Goal: Information Seeking & Learning: Find specific page/section

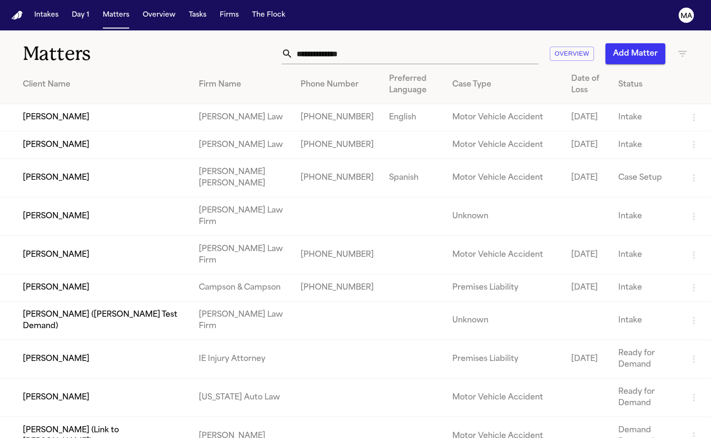
click at [677, 48] on icon "button" at bounding box center [682, 53] width 11 height 11
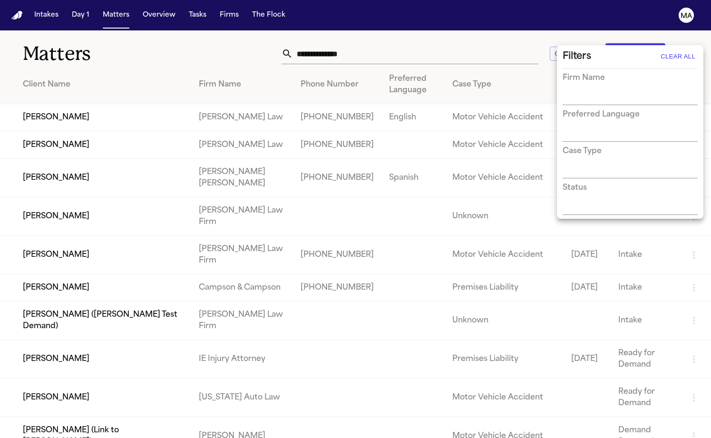
click at [610, 79] on div "Firm Name" at bounding box center [630, 88] width 135 height 33
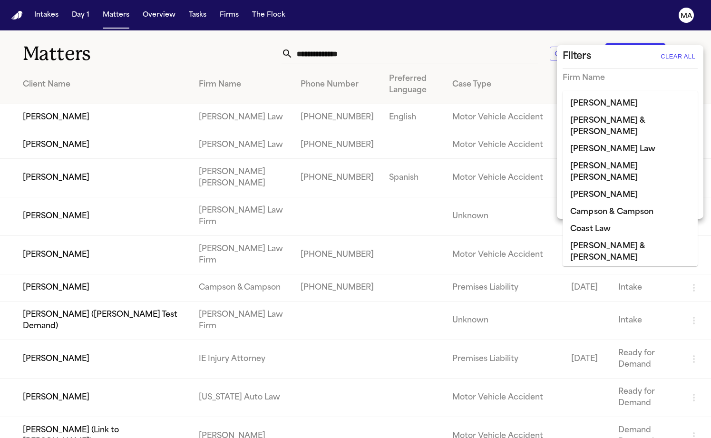
click at [611, 91] on input "text" at bounding box center [623, 97] width 121 height 13
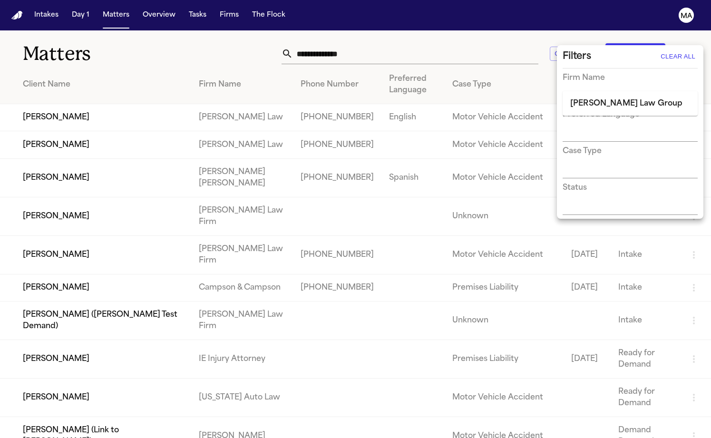
type input "******"
click at [608, 101] on li "[PERSON_NAME] Law Group" at bounding box center [630, 103] width 135 height 17
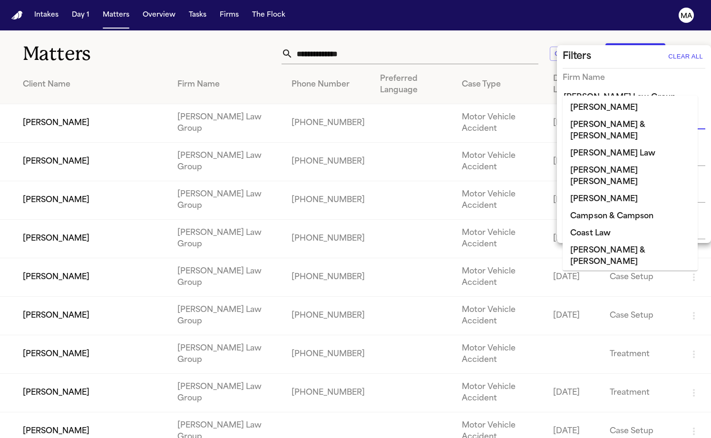
scroll to position [316, 0]
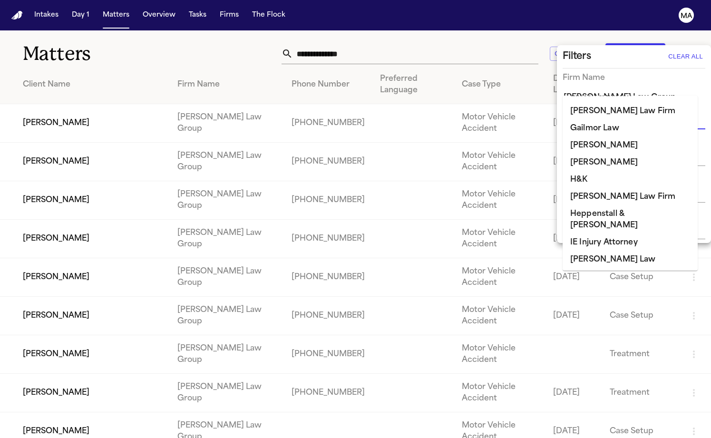
click at [617, 62] on div "Filters Clear All Firm Name [PERSON_NAME] Law Group Preferred Language Case Typ…" at bounding box center [634, 144] width 150 height 194
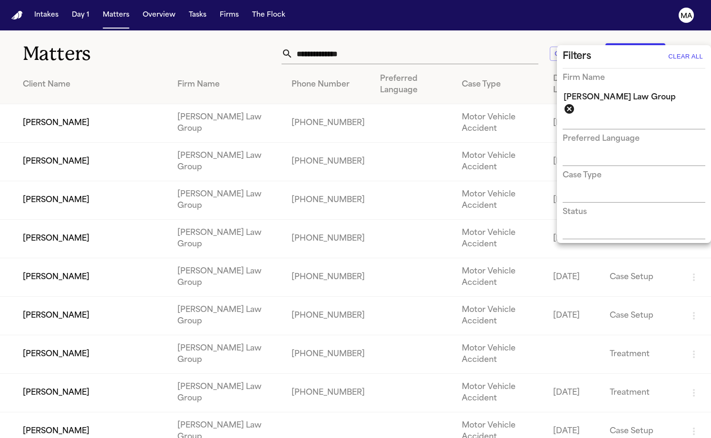
click at [294, 43] on div at bounding box center [355, 219] width 711 height 438
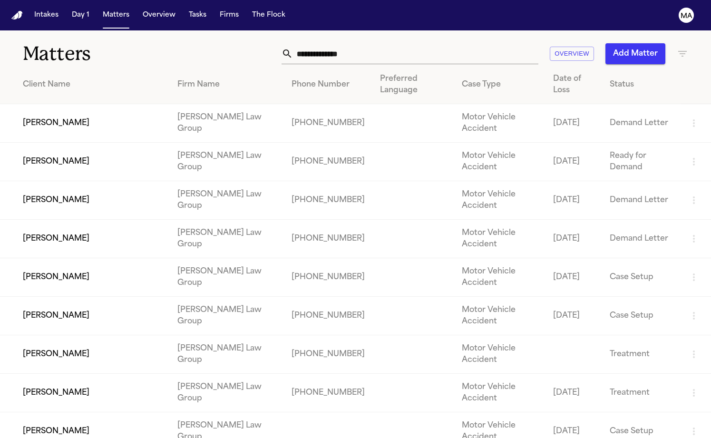
click at [68, 258] on td "[PERSON_NAME]" at bounding box center [85, 277] width 170 height 39
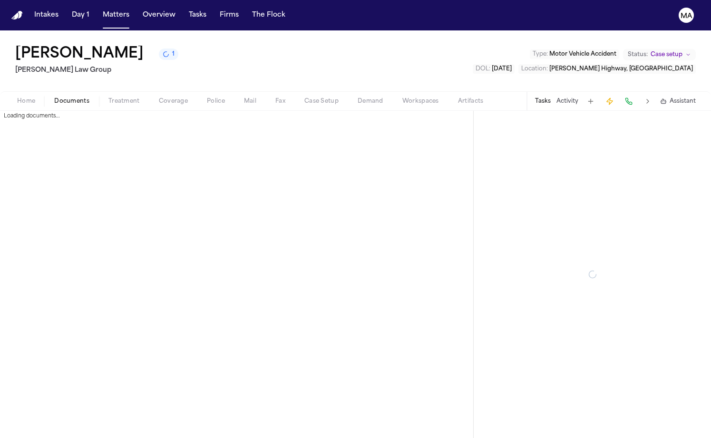
click at [54, 98] on span "Documents" at bounding box center [71, 102] width 35 height 8
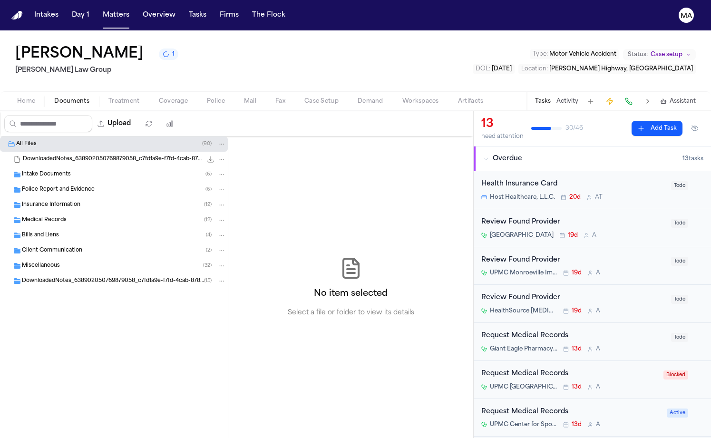
click at [55, 213] on div "Medical Records ( 12 )" at bounding box center [114, 220] width 228 height 15
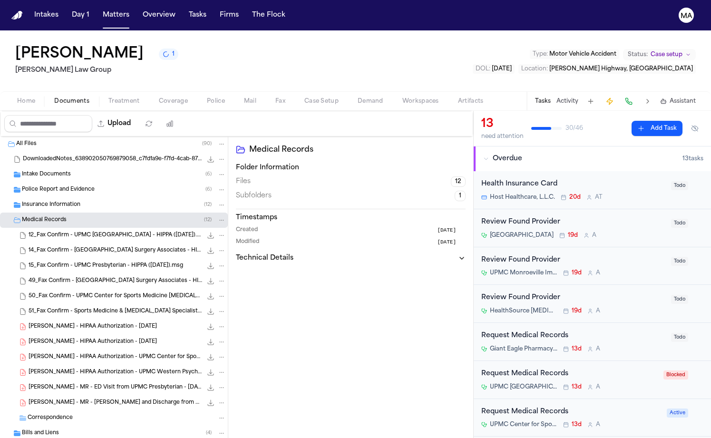
click at [63, 369] on span "[PERSON_NAME] - HIPAA Authorization - UPMC Western Psychiatric Hospital - [DATE]" at bounding box center [116, 373] width 174 height 8
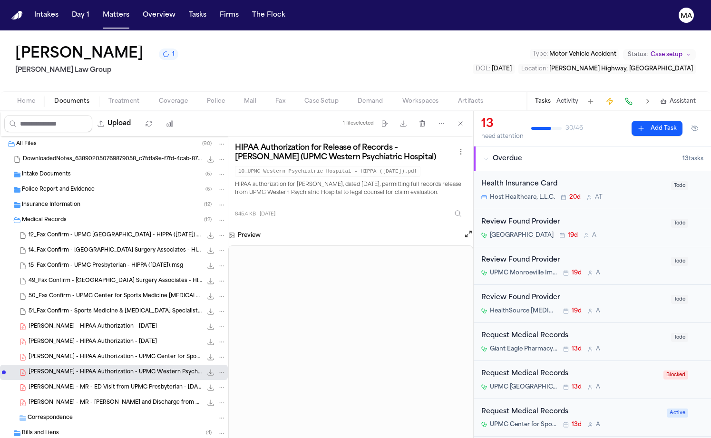
click at [59, 354] on span "[PERSON_NAME] - HIPAA Authorization - UPMC Center for Sports Medicine - [DATE]" at bounding box center [116, 358] width 174 height 8
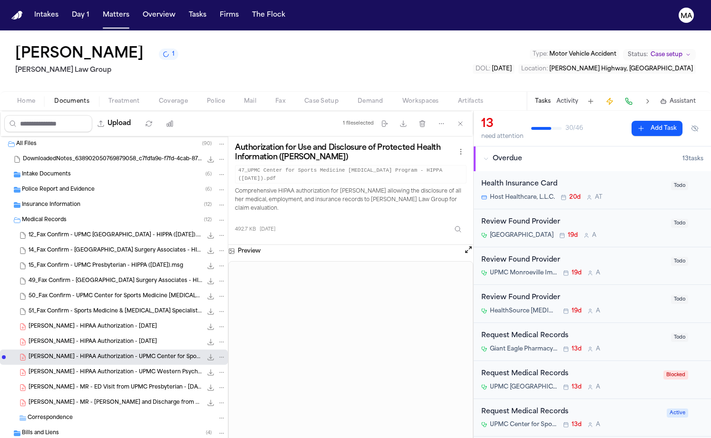
click at [56, 335] on div "[PERSON_NAME] - HIPAA Authorization - [DATE] 493.5 KB • PDF" at bounding box center [114, 342] width 228 height 15
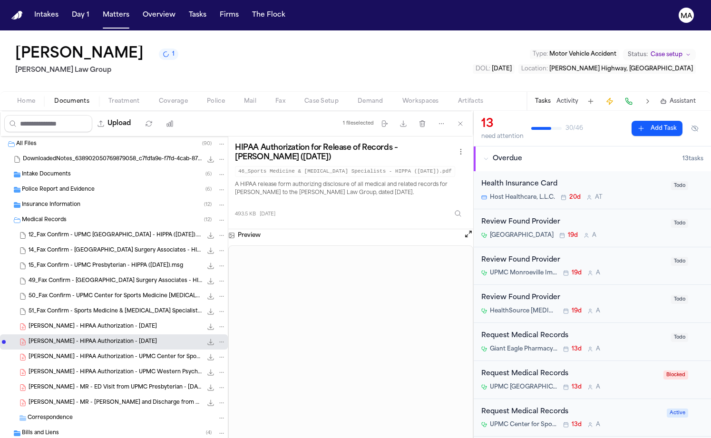
click at [55, 323] on span "[PERSON_NAME] - HIPAA Authorization - [DATE]" at bounding box center [93, 327] width 128 height 8
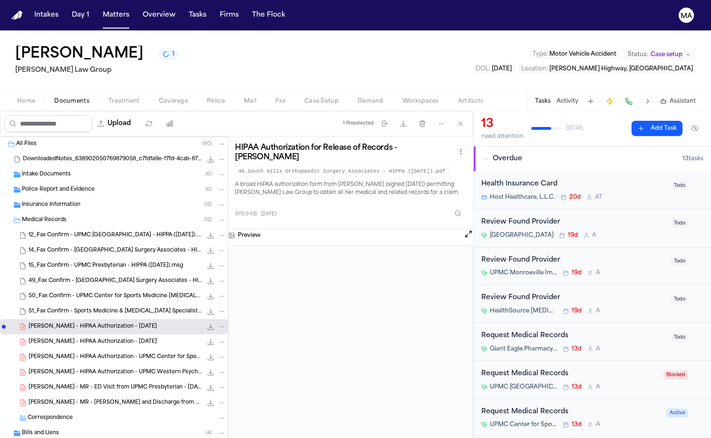
click at [59, 384] on span "[PERSON_NAME] - MR - ED Visit from UPMC Presbyterian - [DATE] to [DATE]" at bounding box center [116, 388] width 174 height 8
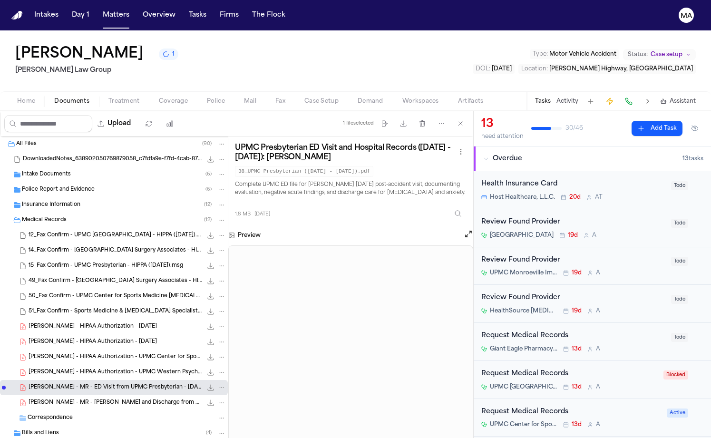
click at [62, 399] on span "[PERSON_NAME] - MR - [PERSON_NAME] and Discharge from UPMC Western Psych - [DAT…" at bounding box center [116, 403] width 174 height 8
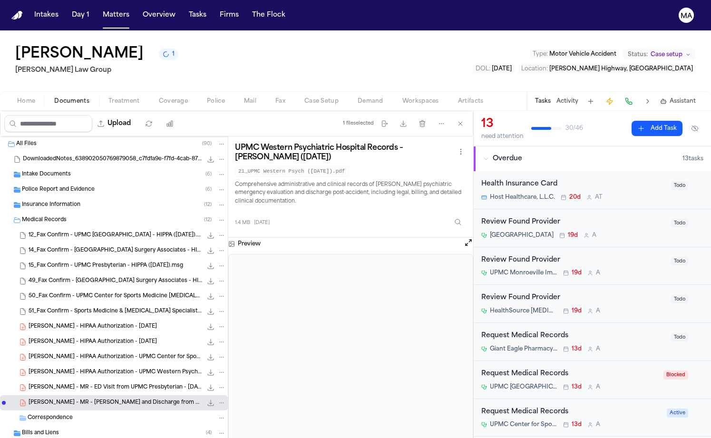
click at [61, 323] on span "[PERSON_NAME] - HIPAA Authorization - [DATE]" at bounding box center [93, 327] width 128 height 8
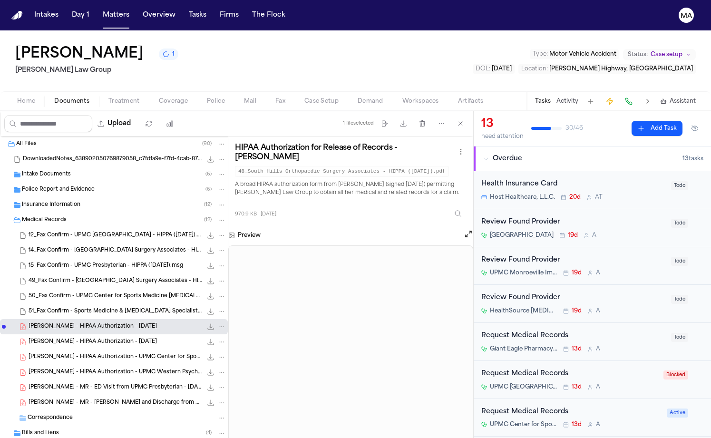
click at [207, 323] on icon "File: A. Fontanez - HIPAA Authorization - 7.25.25" at bounding box center [211, 327] width 8 height 8
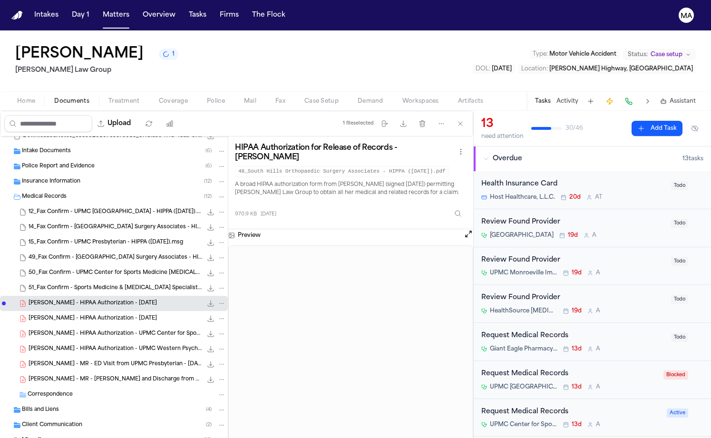
click at [52, 422] on span "Client Communication" at bounding box center [52, 426] width 60 height 8
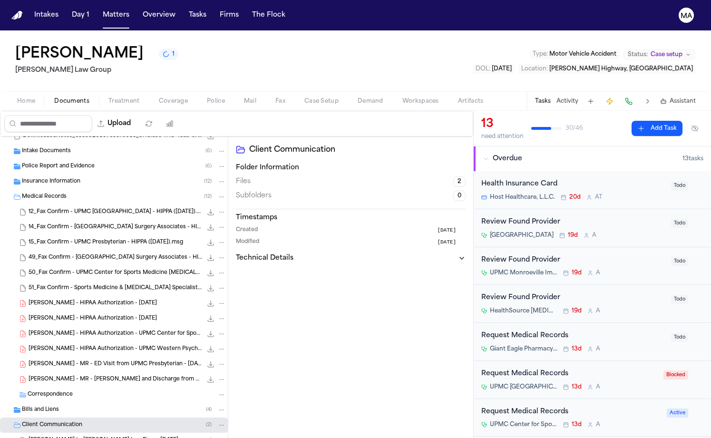
click at [53, 422] on span "Client Communication" at bounding box center [52, 426] width 60 height 8
click at [40, 406] on span "Bills and Liens" at bounding box center [40, 410] width 37 height 8
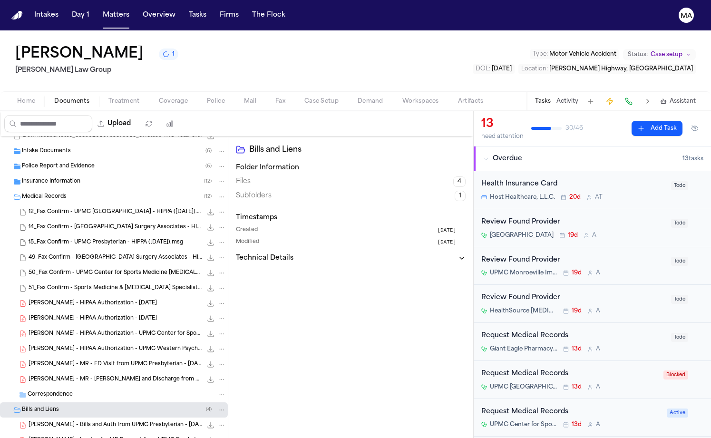
click at [46, 418] on div "[PERSON_NAME] - Bills and Auth from UPMC Presbyterian - [DATE] to [DATE] 173.9 …" at bounding box center [114, 425] width 228 height 15
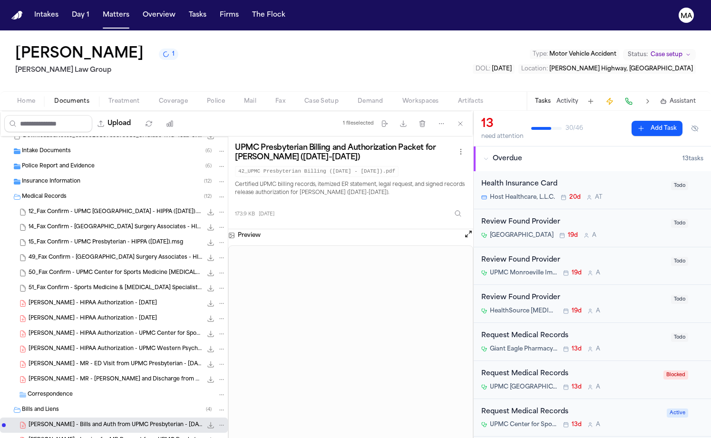
click at [52, 437] on span "[PERSON_NAME] - Invoice for MR Request from UPMC Presbyterian - [DATE]" at bounding box center [116, 441] width 174 height 8
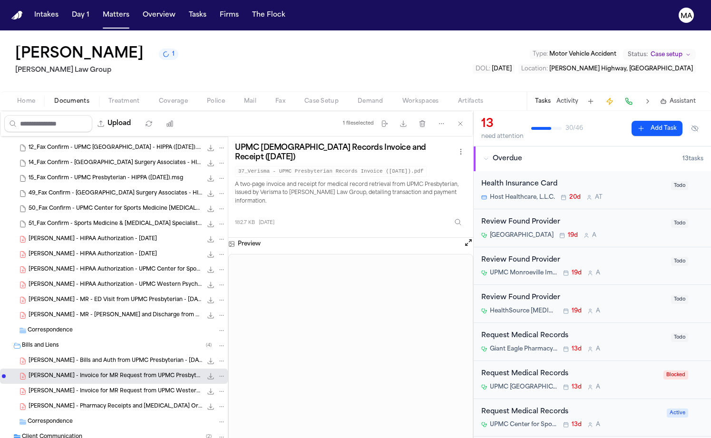
scroll to position [99, 0]
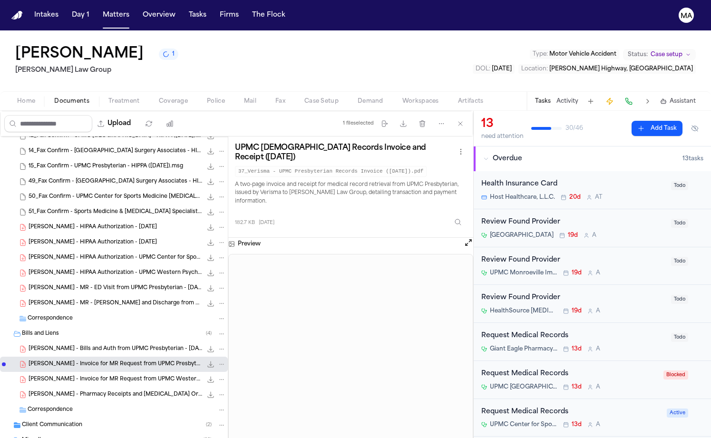
click at [57, 436] on div "Miscellaneous ( 32 )" at bounding box center [124, 440] width 204 height 9
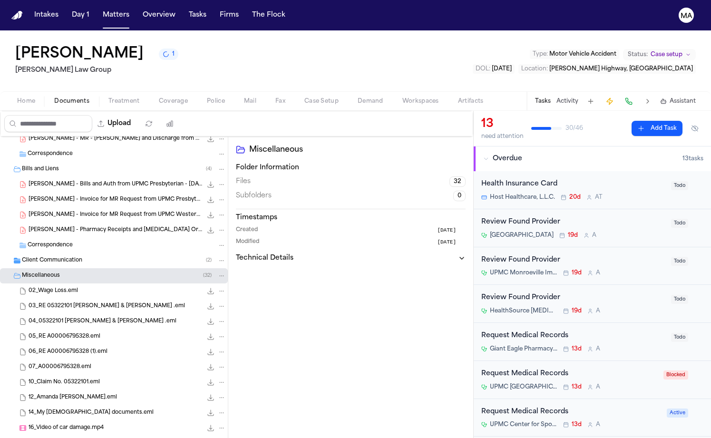
scroll to position [192, 0]
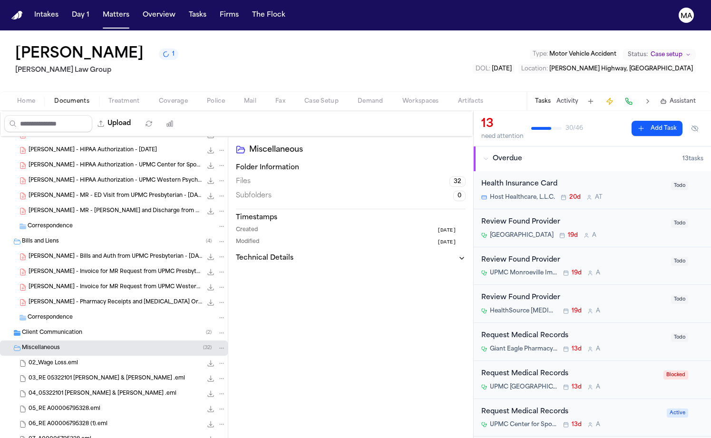
click at [66, 280] on div "[PERSON_NAME] - Invoice for MR Request from UPMC Western Psych - [DATE] 23.8 KB…" at bounding box center [114, 287] width 228 height 15
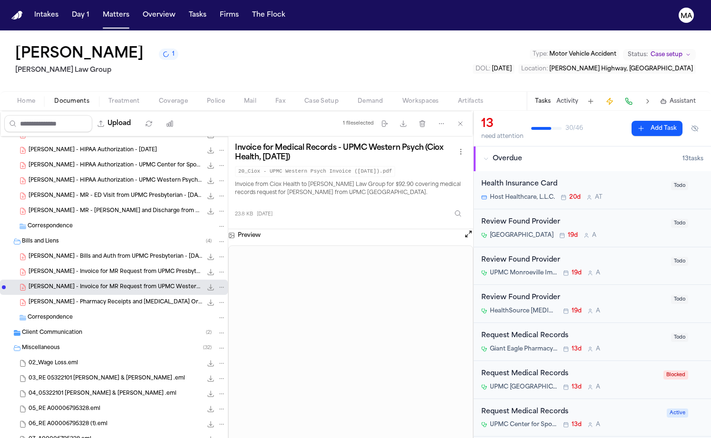
click at [59, 265] on div "[PERSON_NAME] - Invoice for MR Request from UPMC Presbyterian - [DATE] 182.7 KB…" at bounding box center [114, 272] width 228 height 15
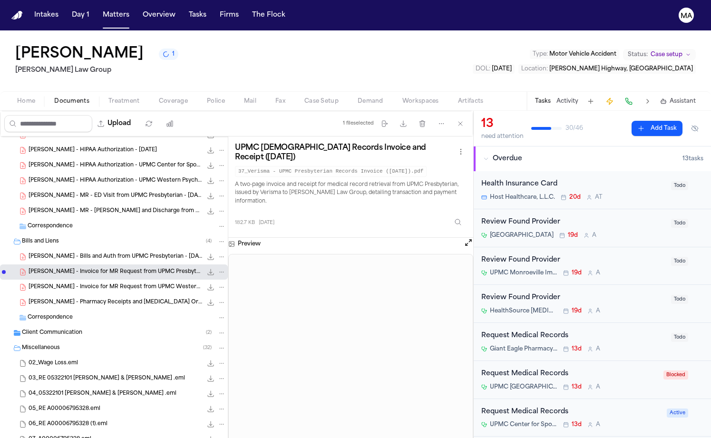
scroll to position [179, 0]
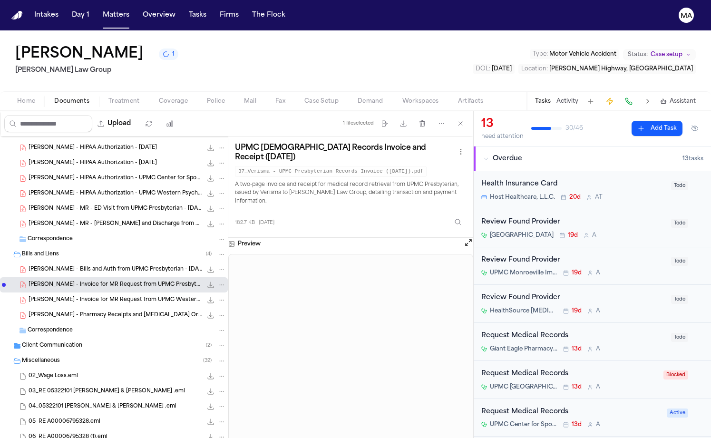
click at [56, 262] on div "[PERSON_NAME] - Bills and Auth from UPMC Presbyterian - [DATE] to [DATE] 173.9 …" at bounding box center [114, 269] width 228 height 15
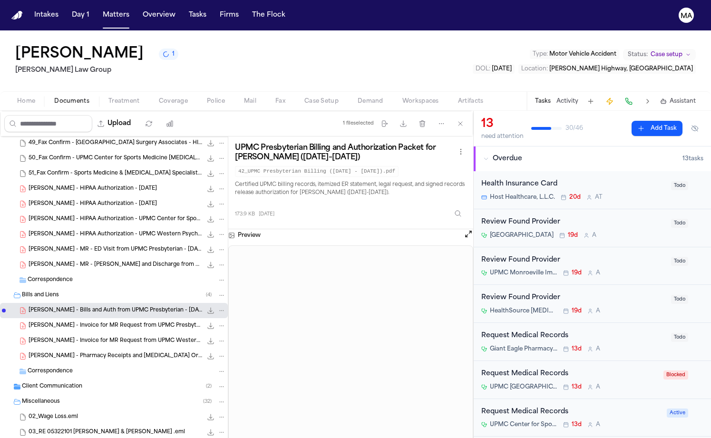
scroll to position [102, 0]
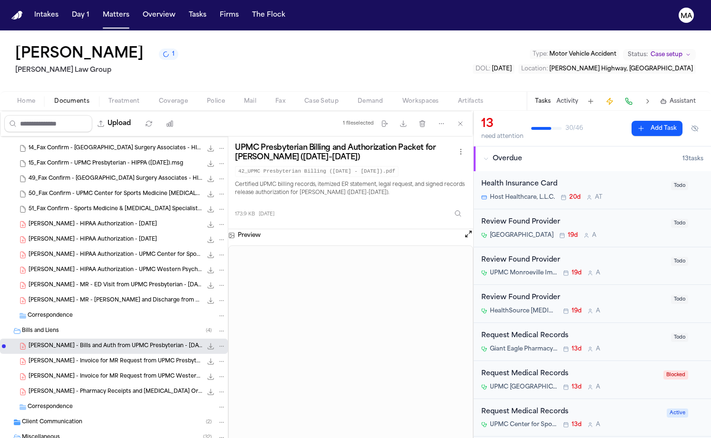
click at [64, 221] on span "[PERSON_NAME] - HIPAA Authorization - [DATE]" at bounding box center [93, 225] width 128 height 8
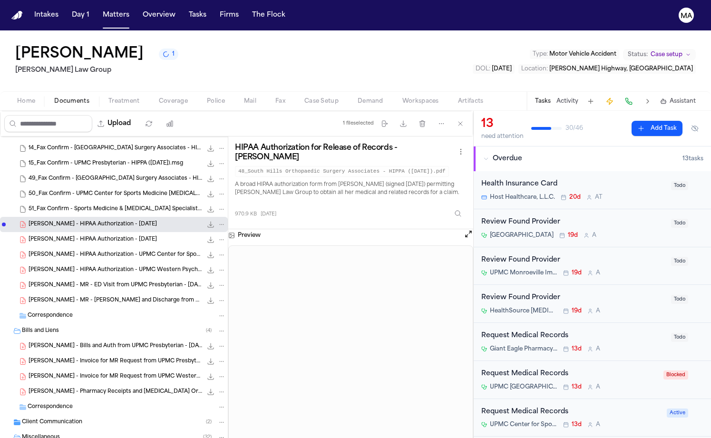
click at [67, 236] on span "[PERSON_NAME] - HIPAA Authorization - [DATE]" at bounding box center [93, 240] width 128 height 8
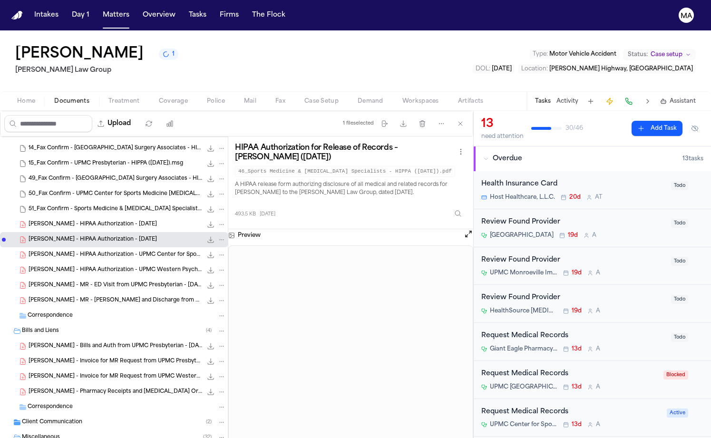
click at [69, 251] on span "[PERSON_NAME] - HIPAA Authorization - UPMC Center for Sports Medicine - [DATE]" at bounding box center [116, 255] width 174 height 8
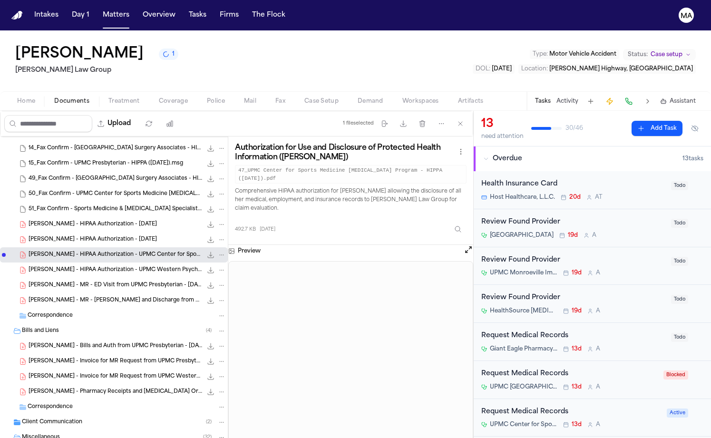
click at [74, 266] on span "[PERSON_NAME] - HIPAA Authorization - UPMC Western Psychiatric Hospital - [DATE]" at bounding box center [116, 270] width 174 height 8
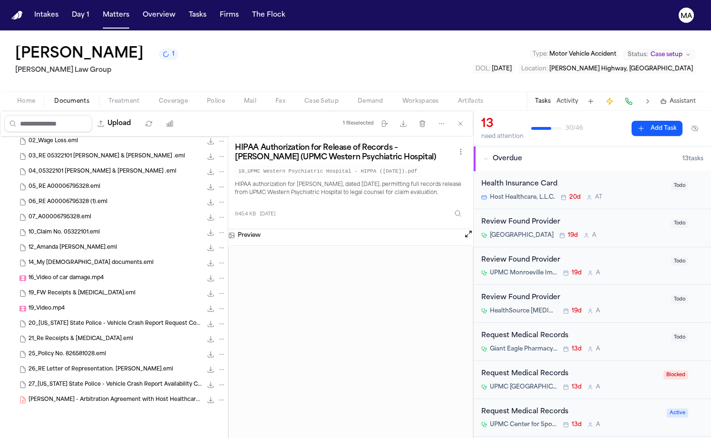
scroll to position [0, 0]
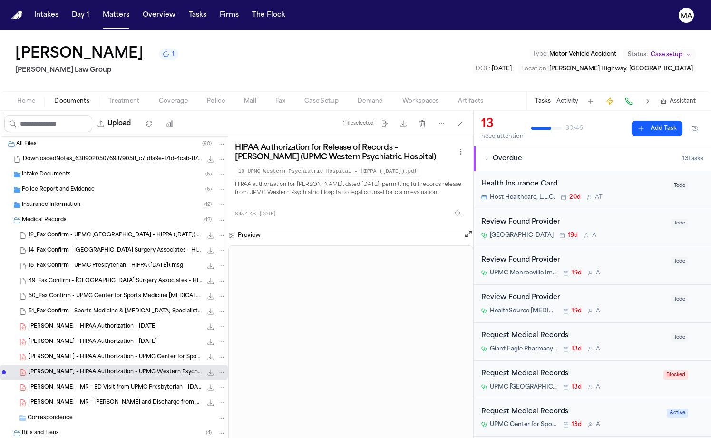
click at [71, 399] on span "[PERSON_NAME] - MR - [PERSON_NAME] and Discharge from UPMC Western Psych - [DAT…" at bounding box center [116, 403] width 174 height 8
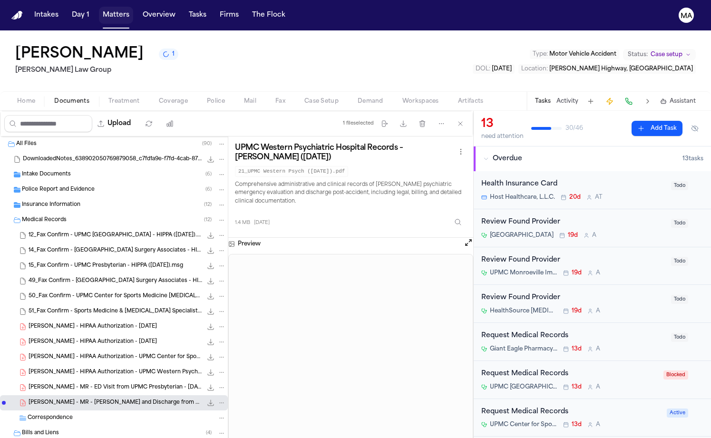
click at [99, 10] on button "Matters" at bounding box center [116, 15] width 34 height 17
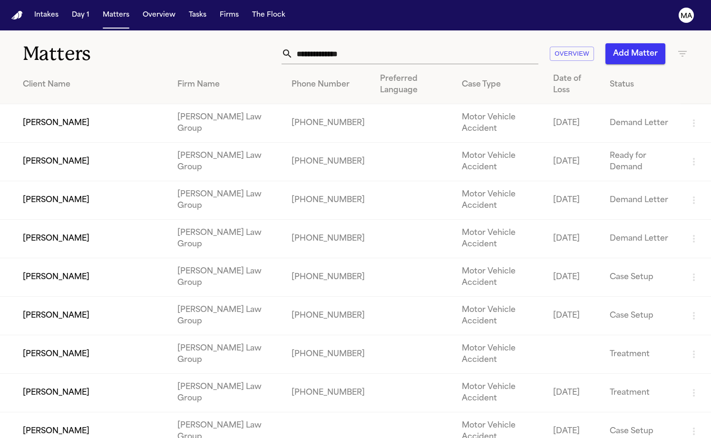
click at [460, 43] on input "text" at bounding box center [416, 53] width 246 height 21
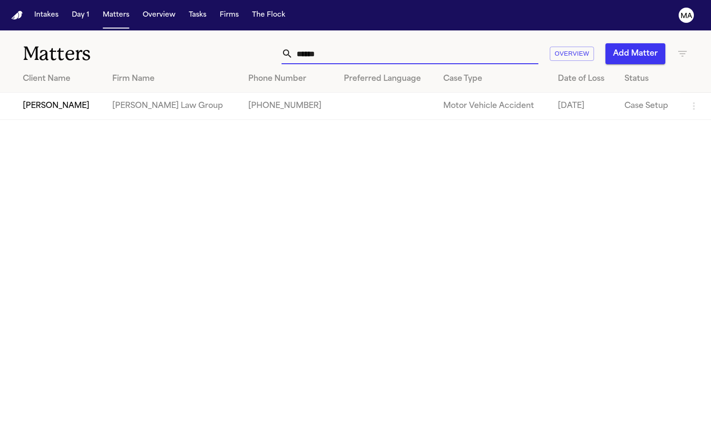
drag, startPoint x: 447, startPoint y: 55, endPoint x: 90, endPoint y: 77, distance: 357.5
click at [90, 77] on main "Matters ****** Overview Add Matter Client Name Firm Name Phone Number Preferred…" at bounding box center [355, 234] width 711 height 408
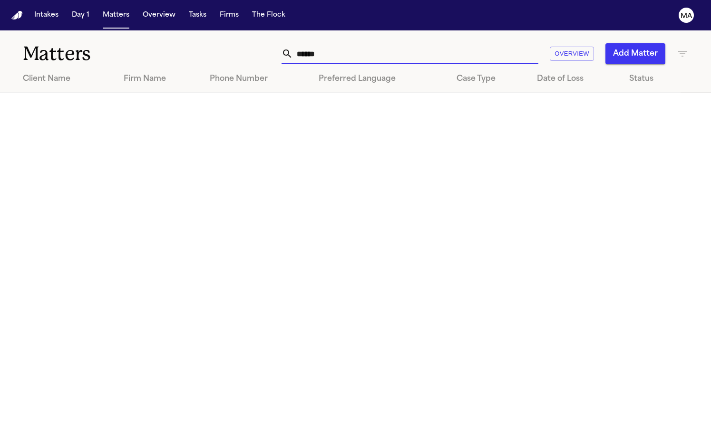
drag, startPoint x: 471, startPoint y: 35, endPoint x: 411, endPoint y: 36, distance: 60.0
click at [411, 43] on div "****** Overview Add Matter" at bounding box center [448, 53] width 480 height 21
drag, startPoint x: 462, startPoint y: 39, endPoint x: 385, endPoint y: 42, distance: 76.2
click at [386, 43] on div "****** Overview Add Matter" at bounding box center [448, 53] width 480 height 21
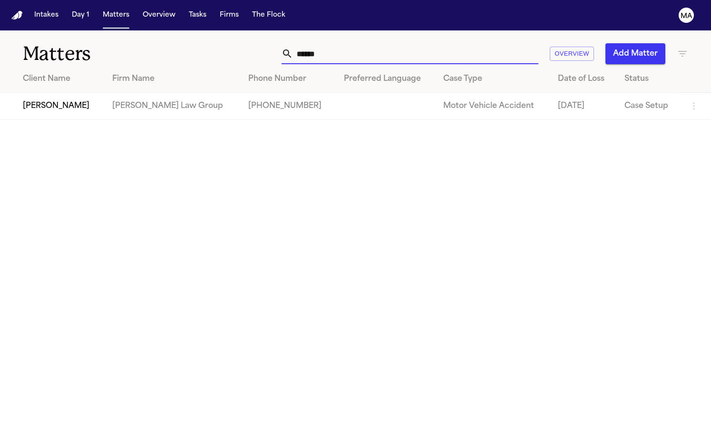
type input "******"
click at [82, 93] on td "[PERSON_NAME]" at bounding box center [52, 106] width 105 height 27
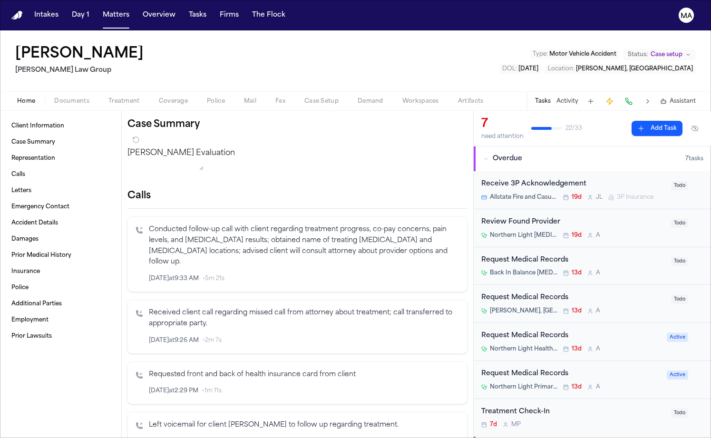
scroll to position [123, 0]
